Goal: Communication & Community: Answer question/provide support

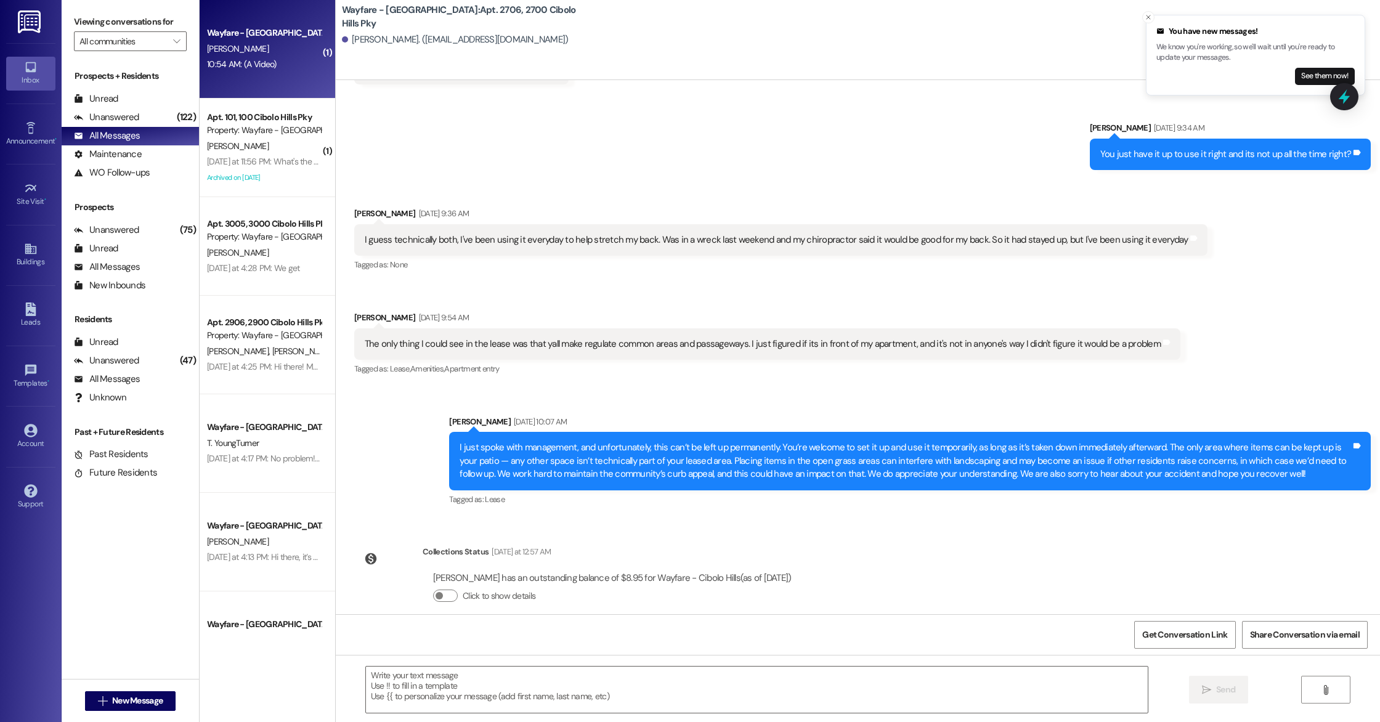
click at [224, 75] on div "Wayfare - [GEOGRAPHIC_DATA][PERSON_NAME] 10:54 AM: (A Video) 10:54 AM: (A Video)" at bounding box center [268, 49] width 136 height 99
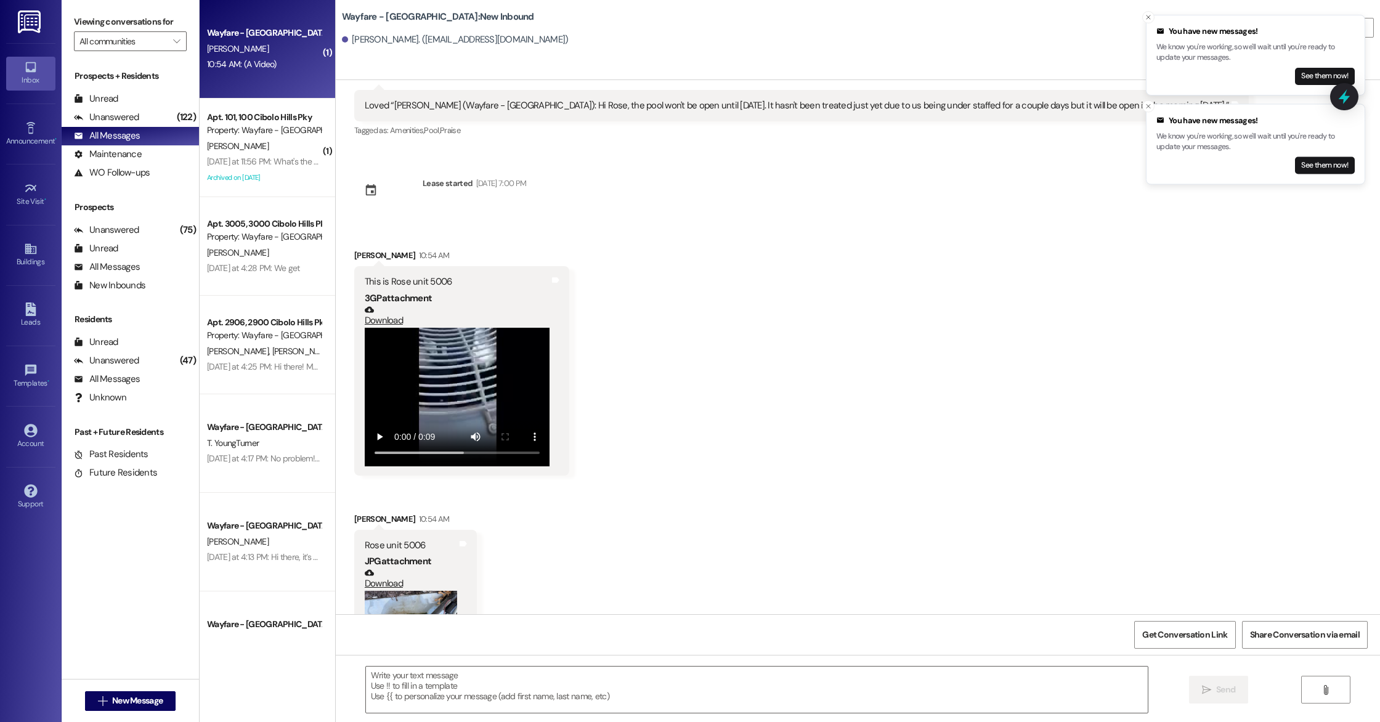
scroll to position [23847, 0]
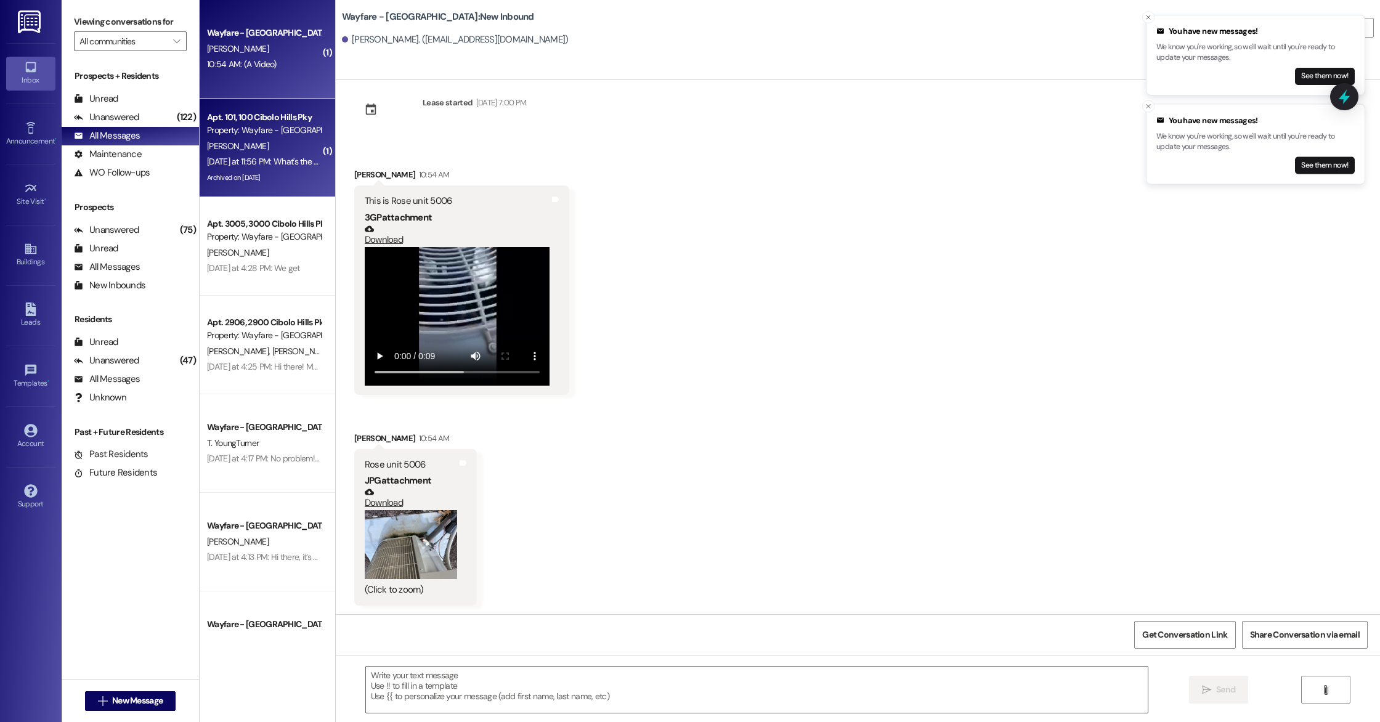
click at [254, 172] on div "Archived on [DATE]" at bounding box center [264, 177] width 116 height 15
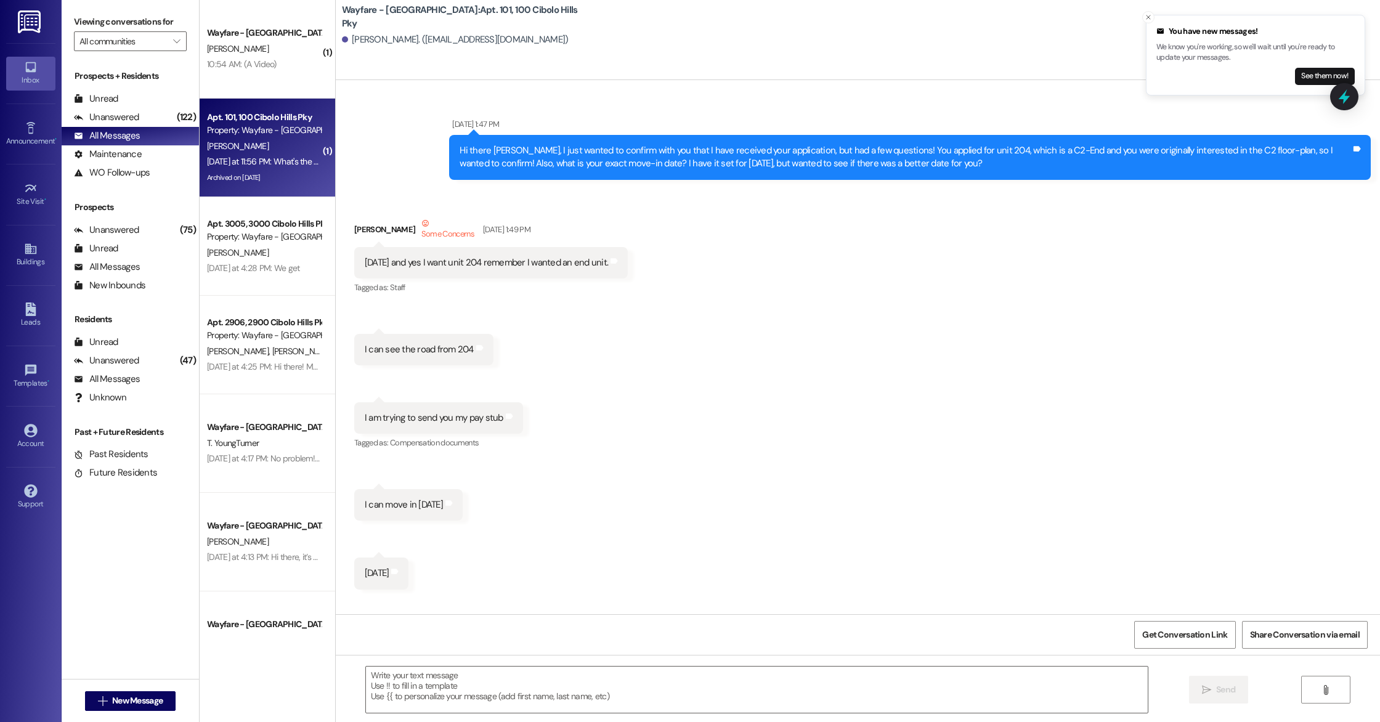
scroll to position [54899, 0]
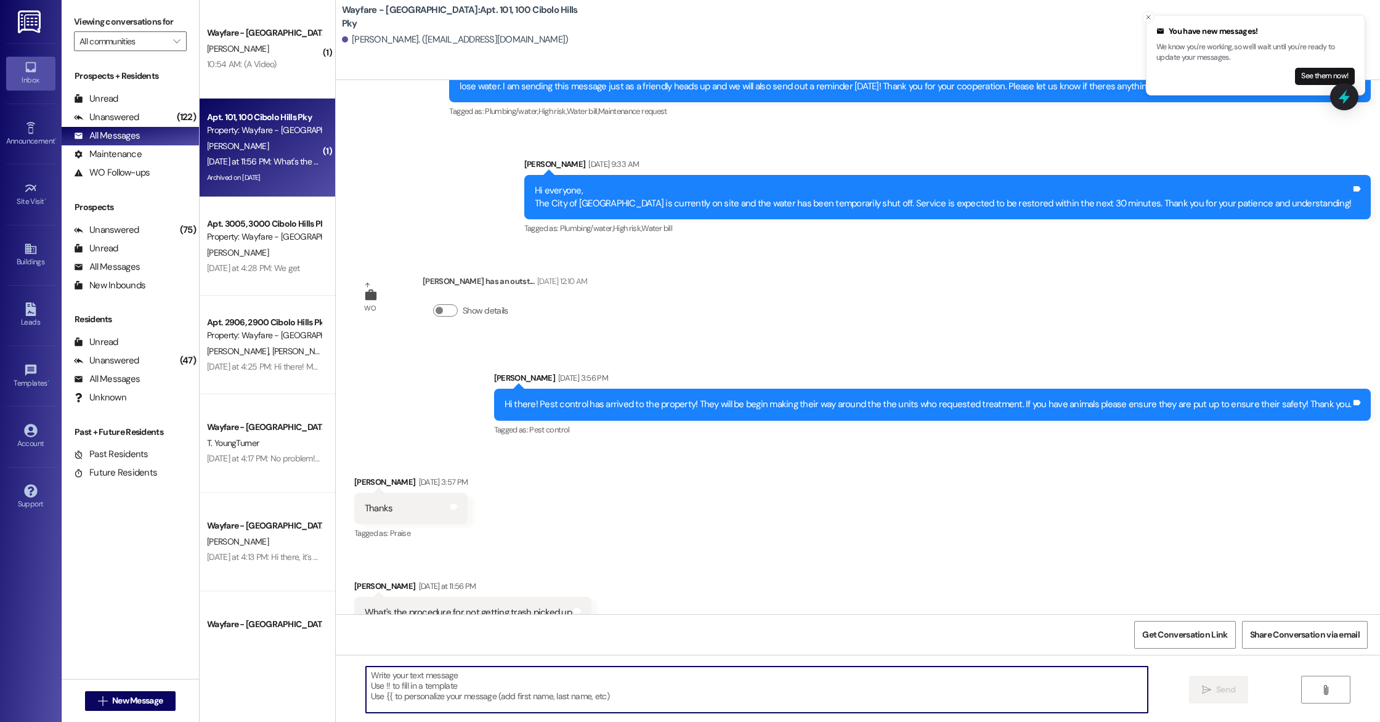
click at [698, 673] on textarea at bounding box center [757, 690] width 782 height 46
click at [464, 699] on textarea at bounding box center [757, 690] width 782 height 46
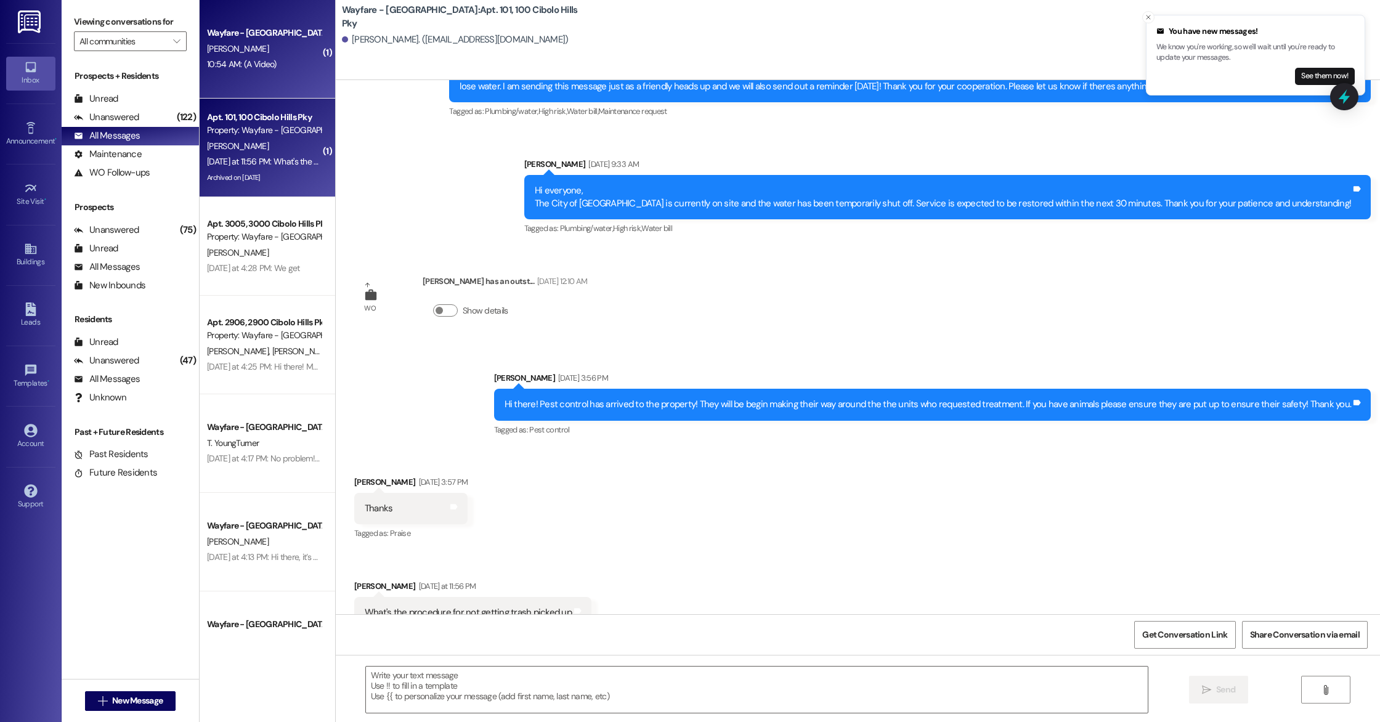
click at [261, 51] on div "[PERSON_NAME]" at bounding box center [264, 48] width 116 height 15
click at [218, 141] on span "[PERSON_NAME]" at bounding box center [238, 145] width 62 height 11
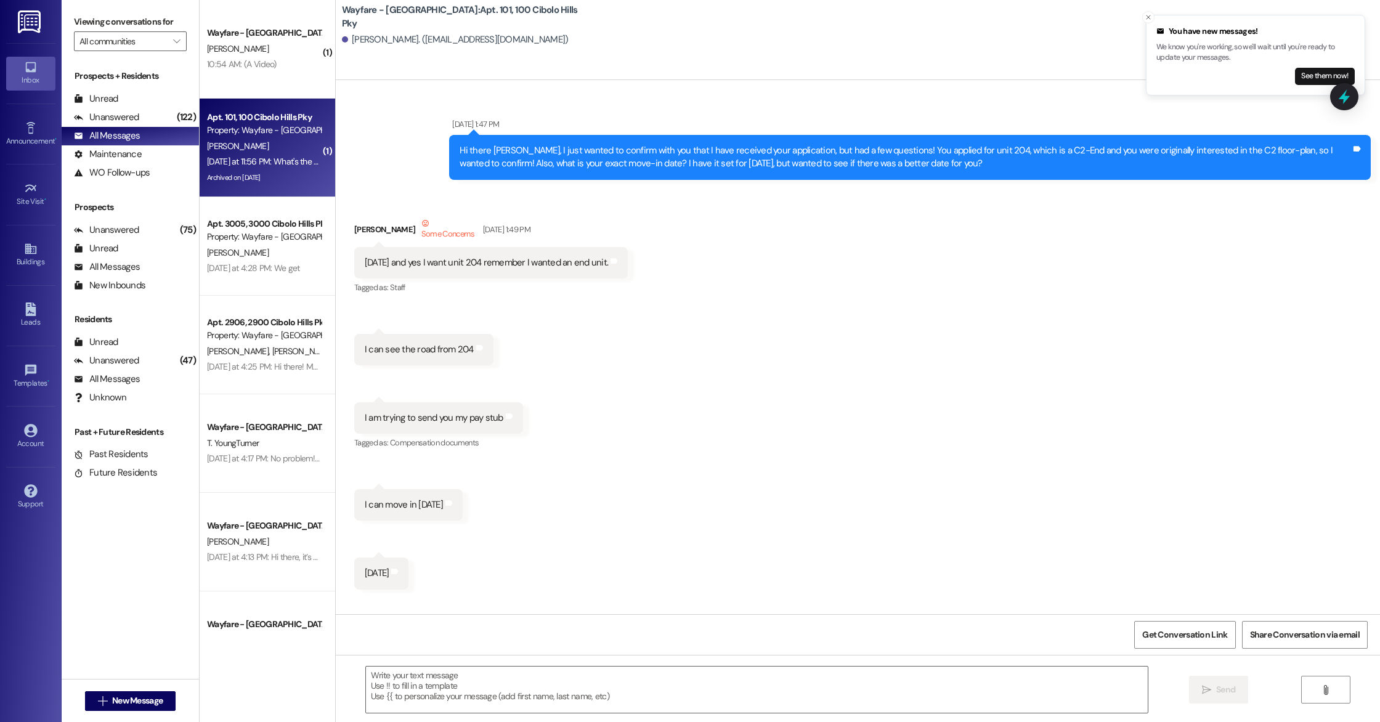
scroll to position [54898, 0]
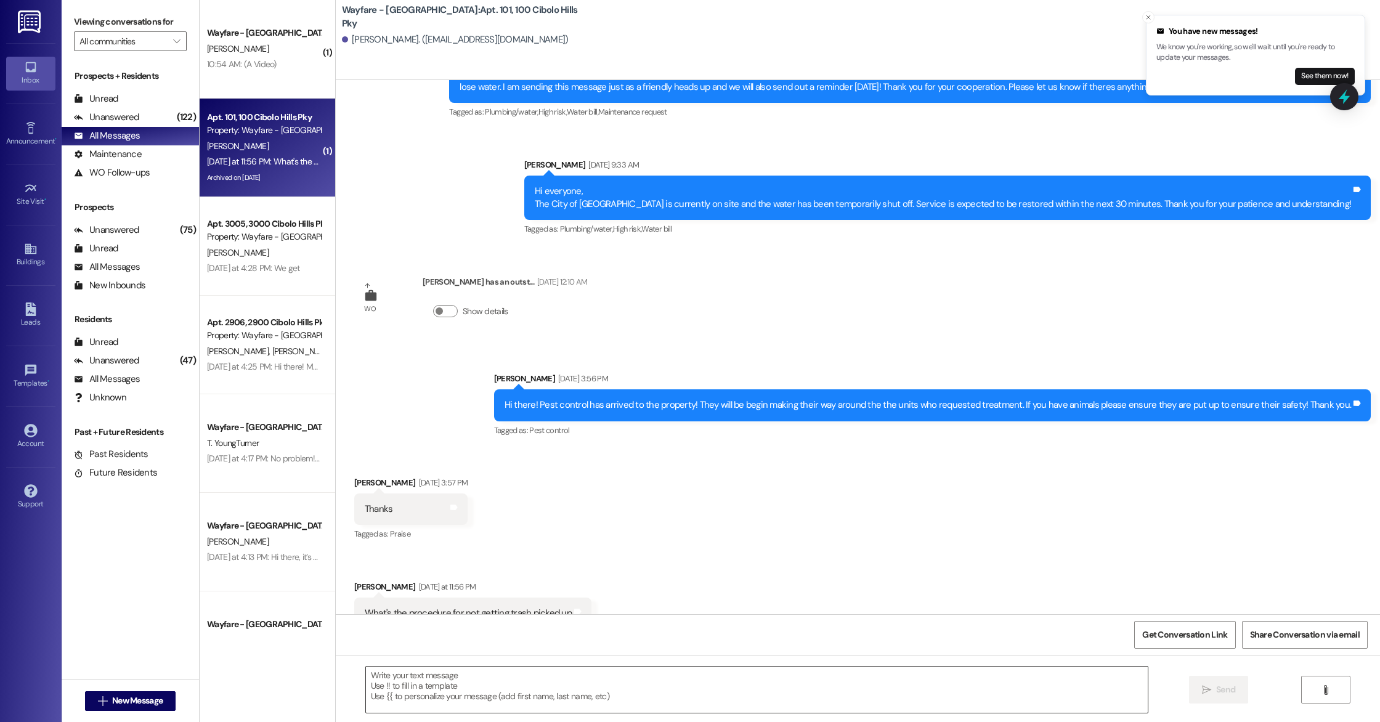
click at [505, 680] on textarea at bounding box center [757, 690] width 782 height 46
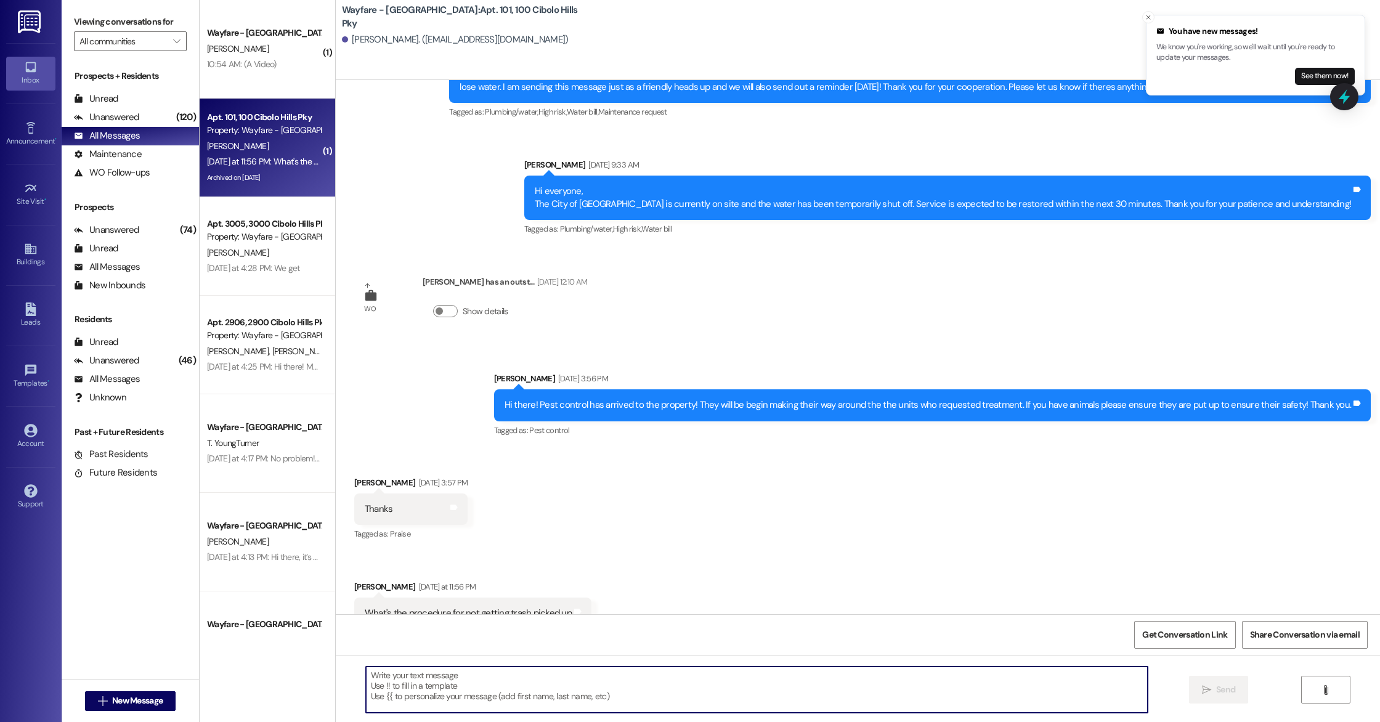
click at [424, 691] on textarea at bounding box center [757, 690] width 782 height 46
click at [443, 706] on textarea at bounding box center [757, 690] width 782 height 46
click at [381, 676] on textarea "Goodmorning!" at bounding box center [757, 690] width 782 height 46
click at [444, 675] on textarea "Good morning!" at bounding box center [757, 690] width 782 height 46
click at [517, 679] on textarea "Good morning! If your trash gets missed the company likes to be notified to" at bounding box center [757, 690] width 782 height 46
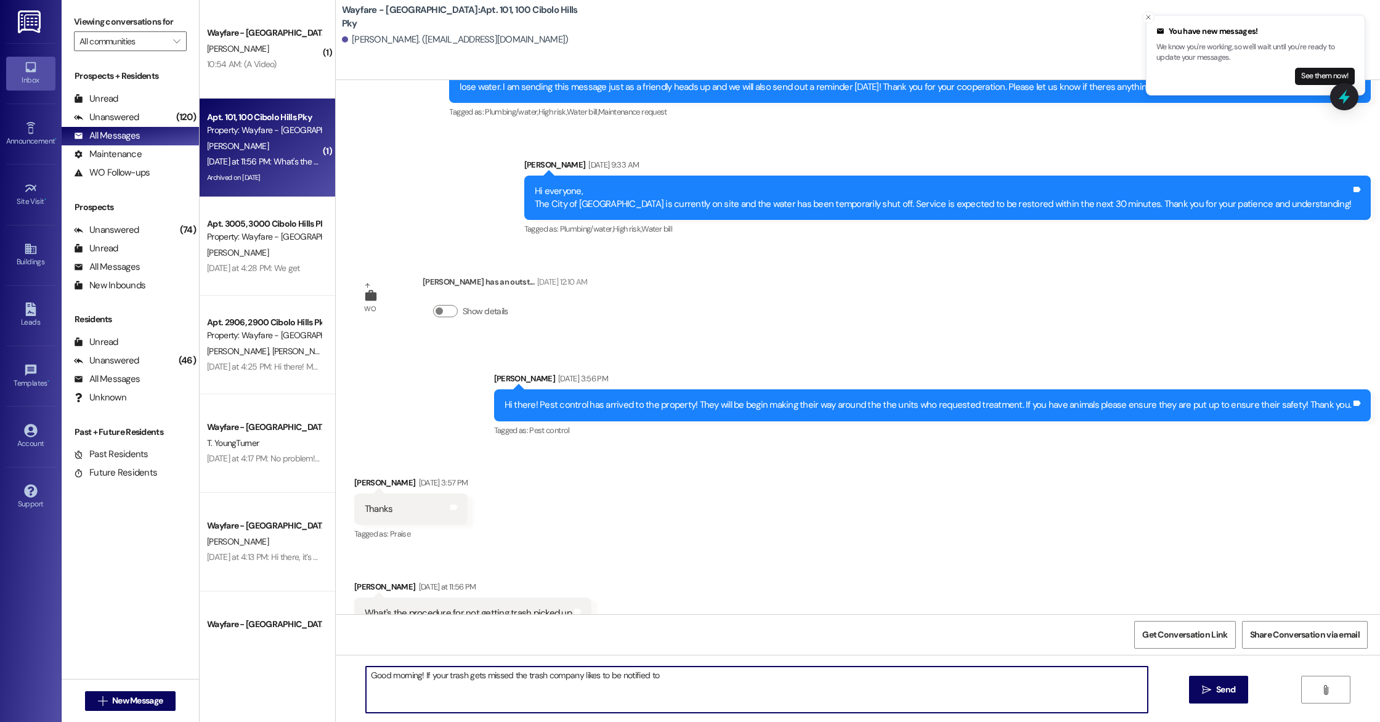
click at [681, 682] on textarea "Good morning! If your trash gets missed the trash company likes to be notified …" at bounding box center [757, 690] width 782 height 46
drag, startPoint x: 505, startPoint y: 678, endPoint x: 511, endPoint y: 678, distance: 6.8
click at [505, 678] on textarea "Good morning! If your trash gets missed the trash company likes to be notified …" at bounding box center [757, 690] width 782 height 46
click at [836, 681] on textarea "Good morning! If your trash gets missed, the trash company likes to be notified…" at bounding box center [757, 690] width 782 height 46
type textarea "Good morning! If your trash gets missed, the trash company likes to be notified…"
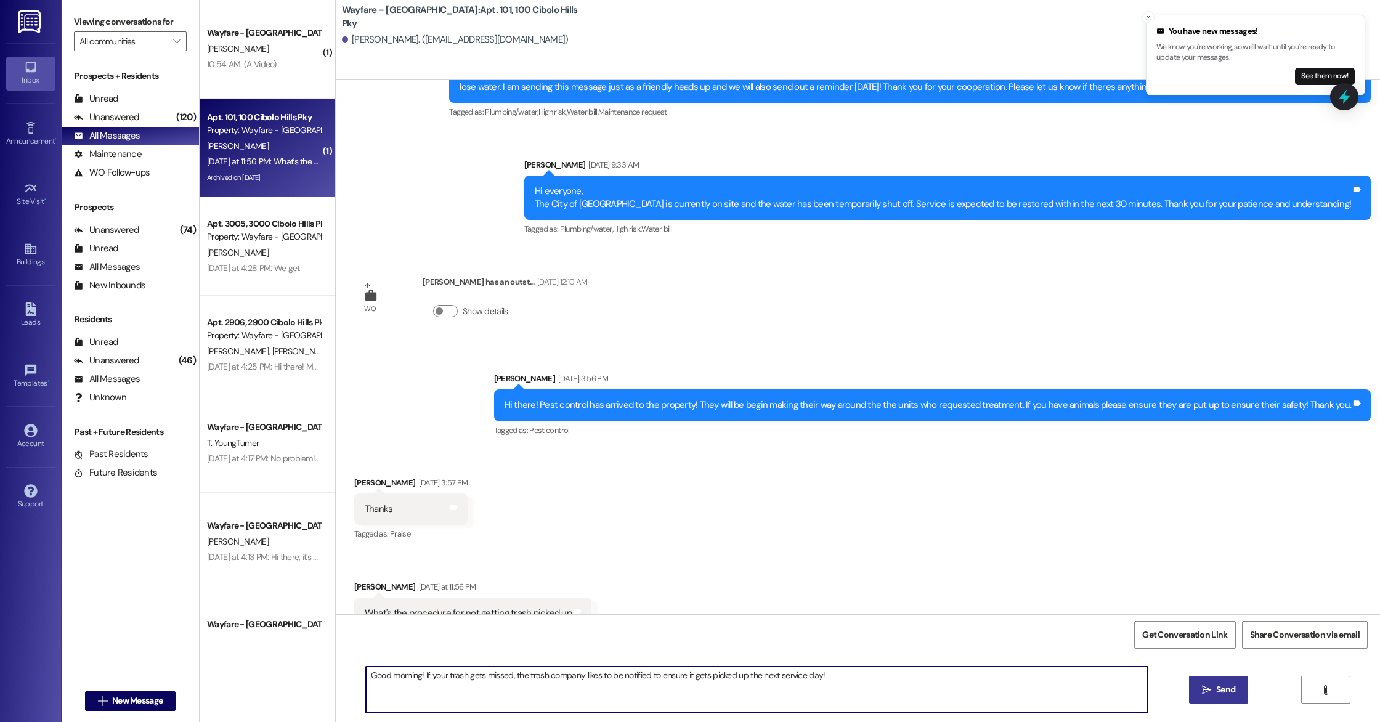
click at [1203, 691] on icon "" at bounding box center [1206, 690] width 9 height 10
paste textarea "[URL][DOMAIN_NAME]"
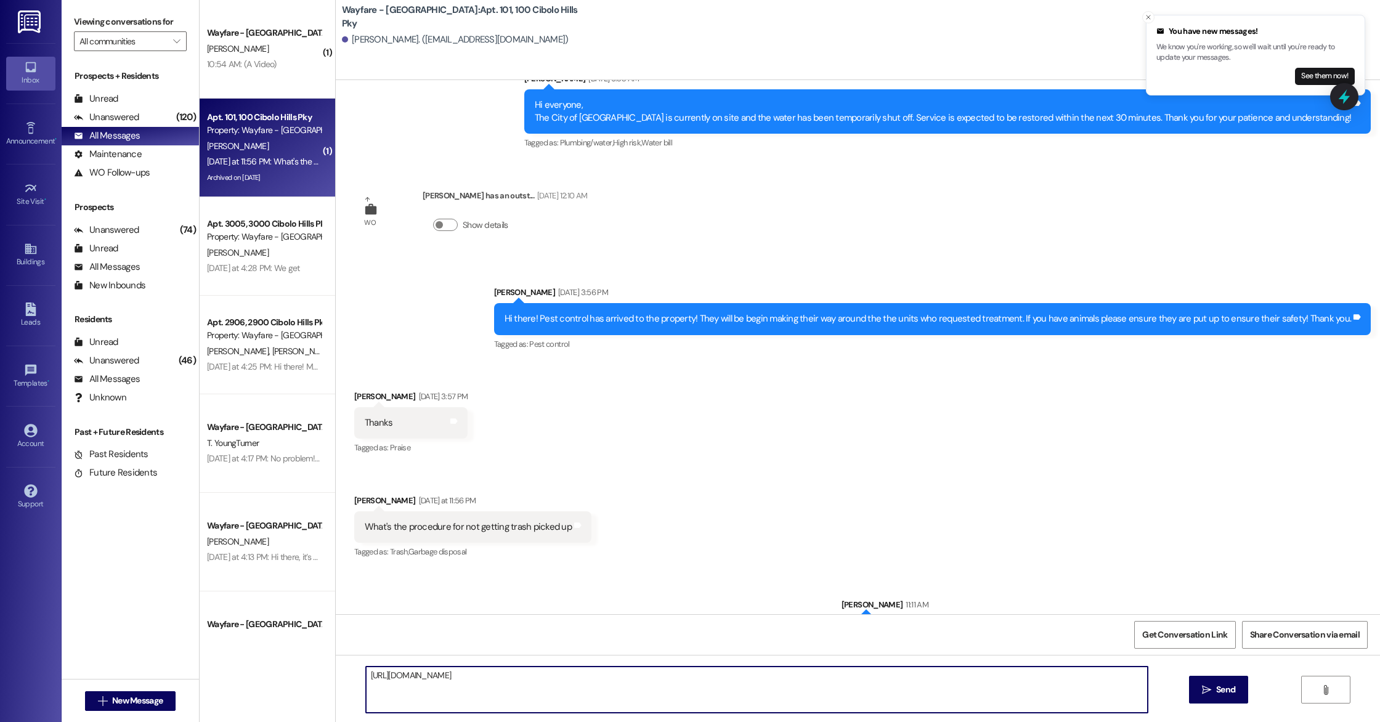
click at [502, 693] on textarea "[URL][DOMAIN_NAME]" at bounding box center [757, 690] width 782 height 46
type textarea "[URL][DOMAIN_NAME]"
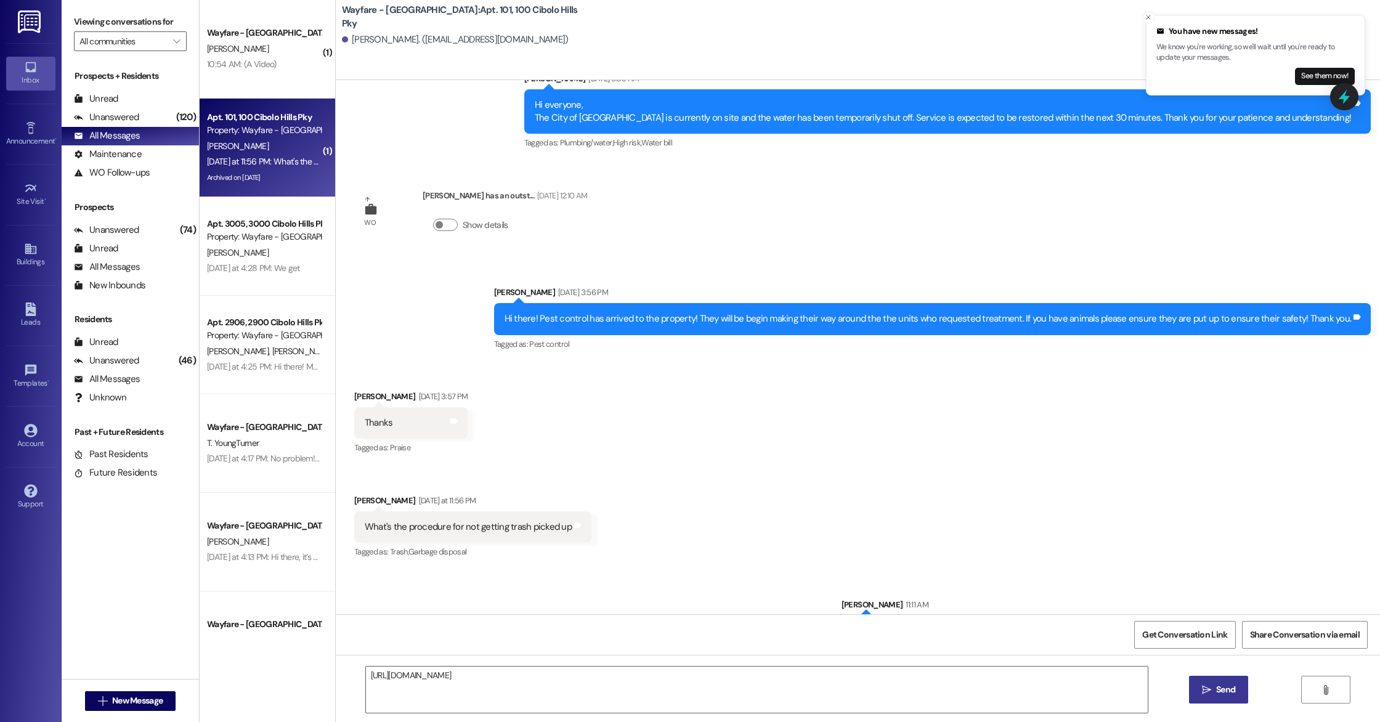
click at [1211, 691] on span " Send" at bounding box center [1219, 689] width 39 height 13
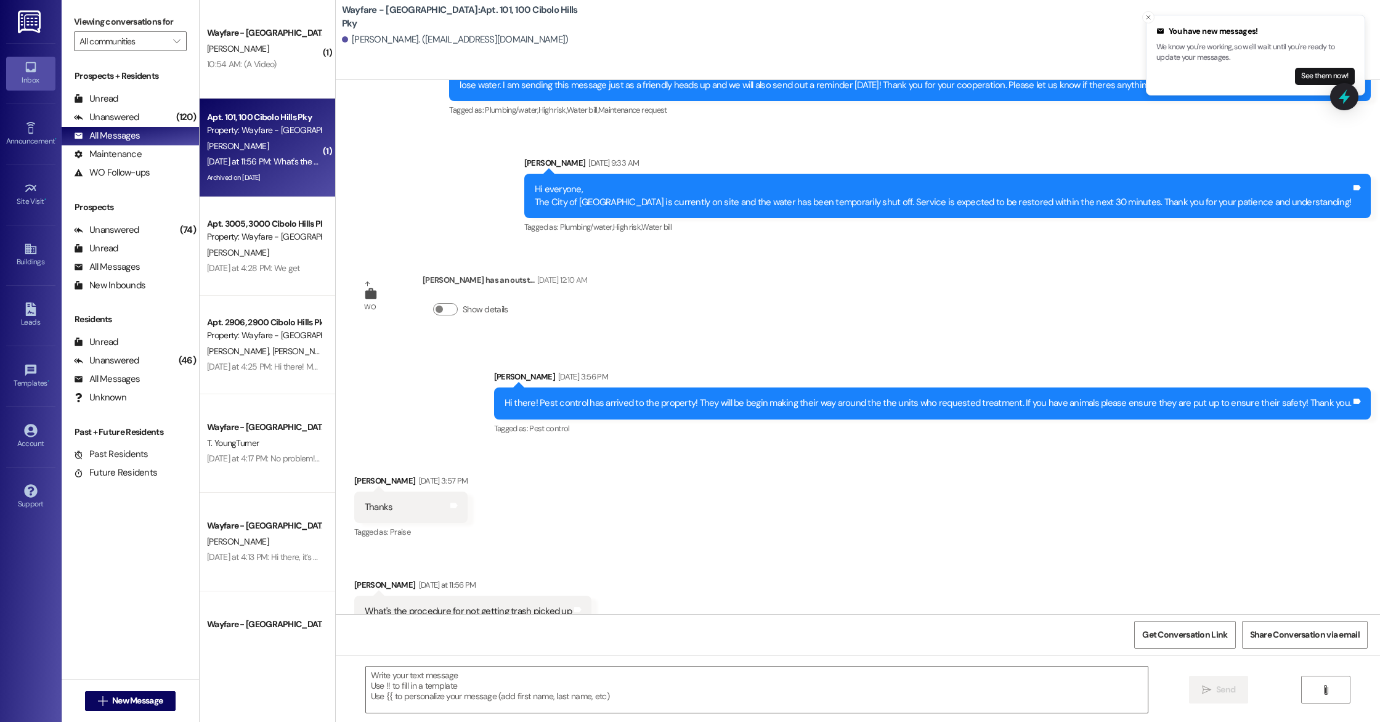
scroll to position [55070, 0]
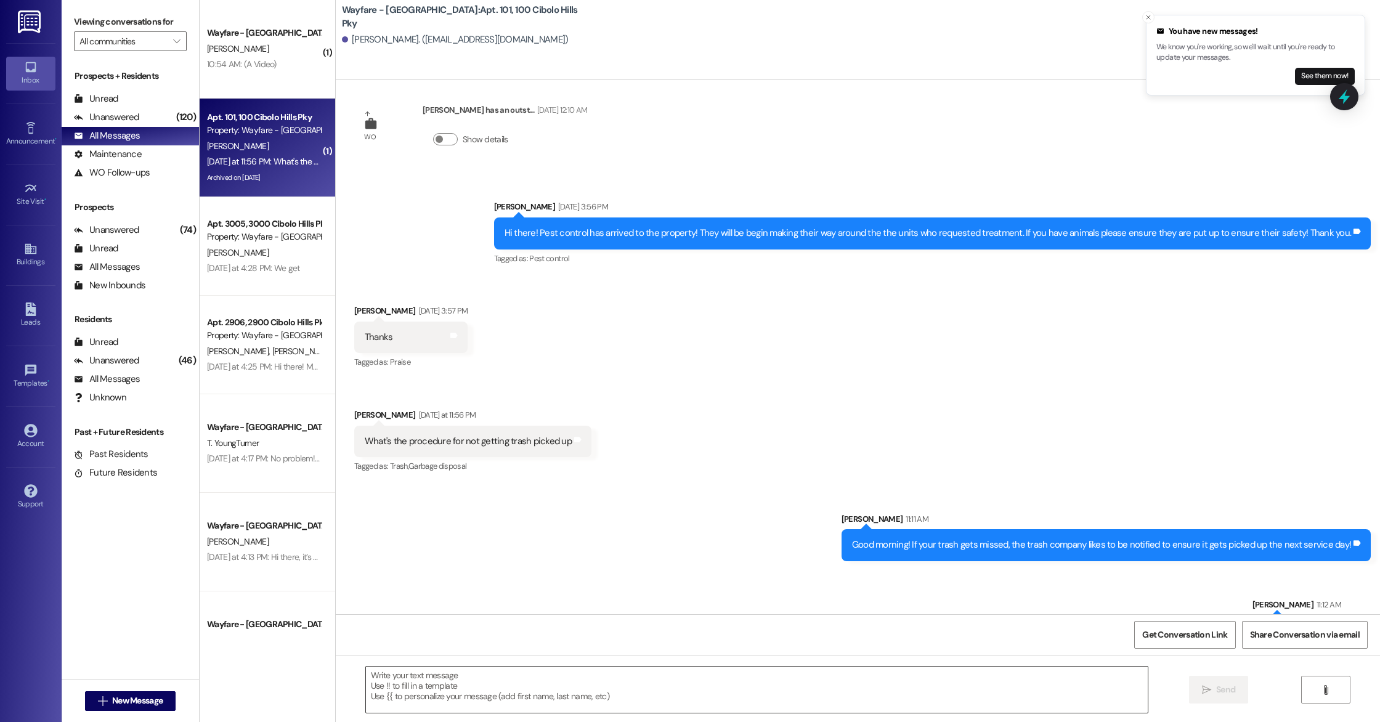
click at [954, 689] on textarea at bounding box center [757, 690] width 782 height 46
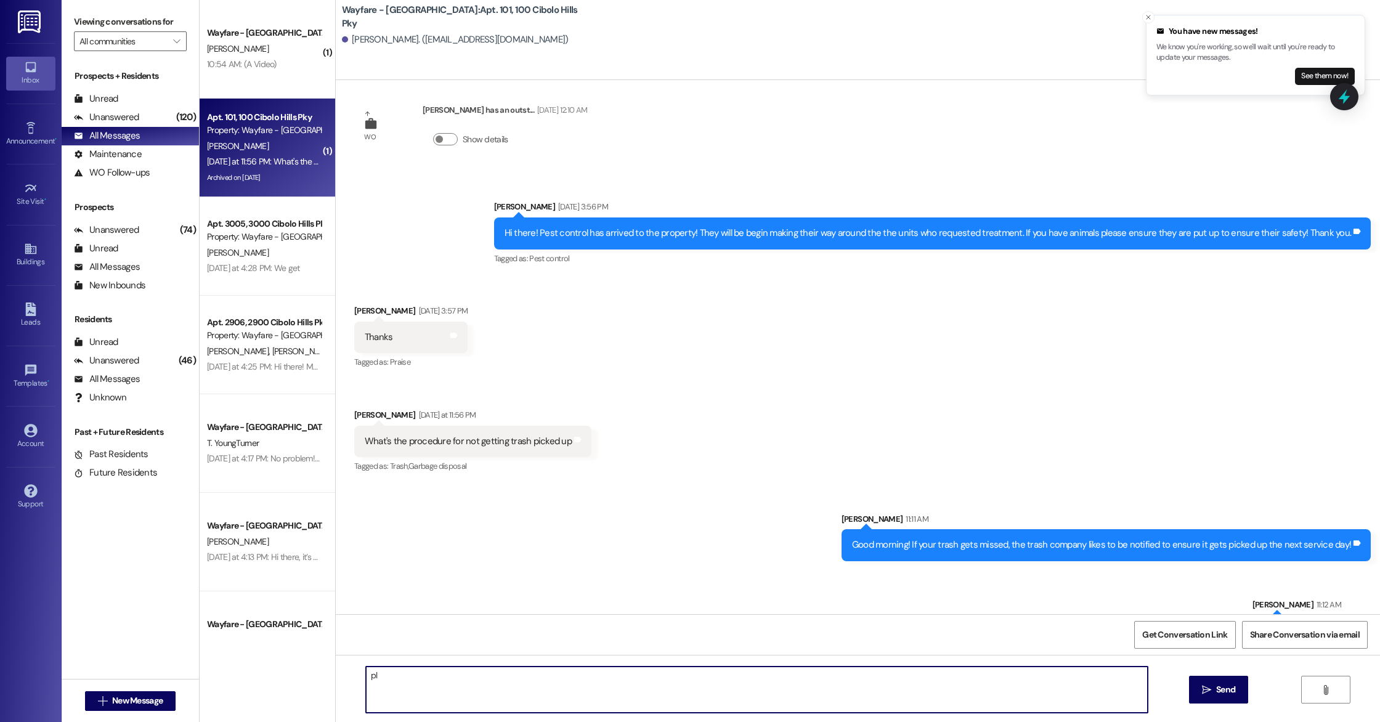
type textarea "p"
type textarea "Heres the link to do that, let me know if you have any other questions!"
click at [1239, 693] on button " Send" at bounding box center [1219, 690] width 60 height 28
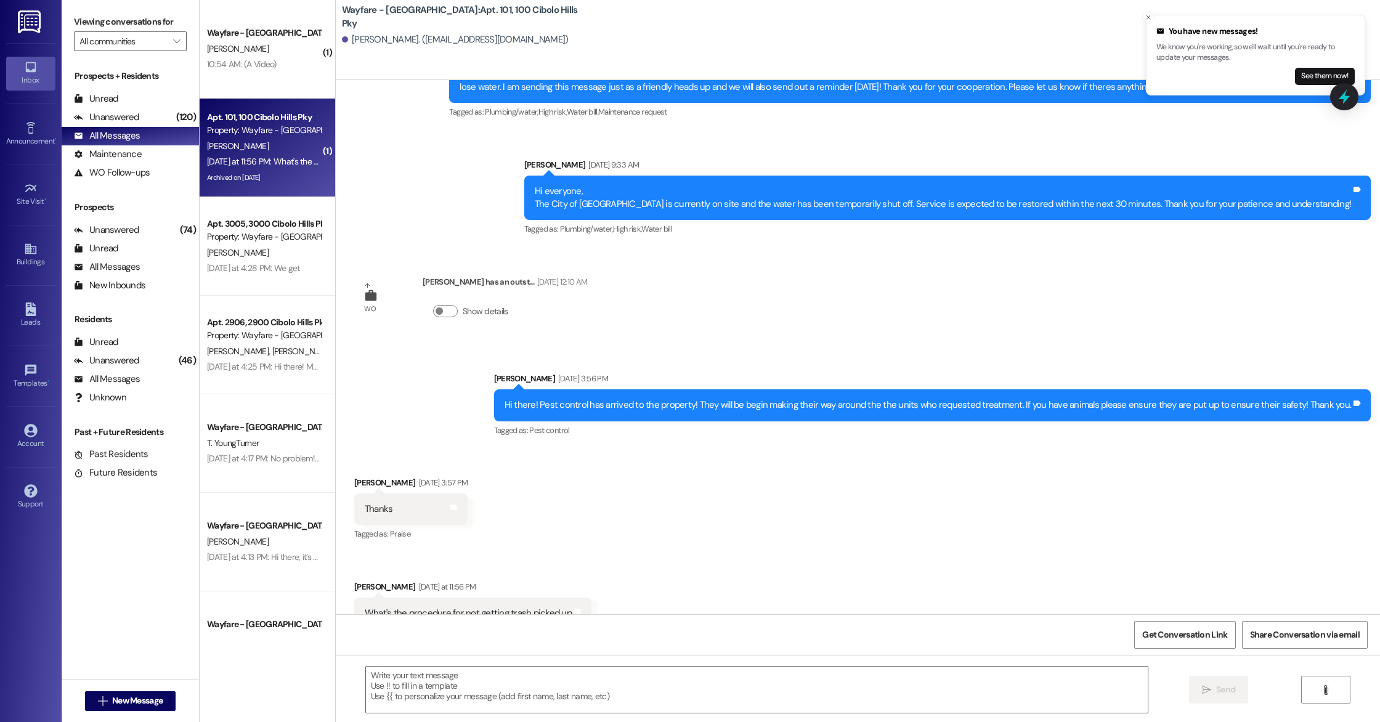
scroll to position [55156, 0]
